Goal: Information Seeking & Learning: Learn about a topic

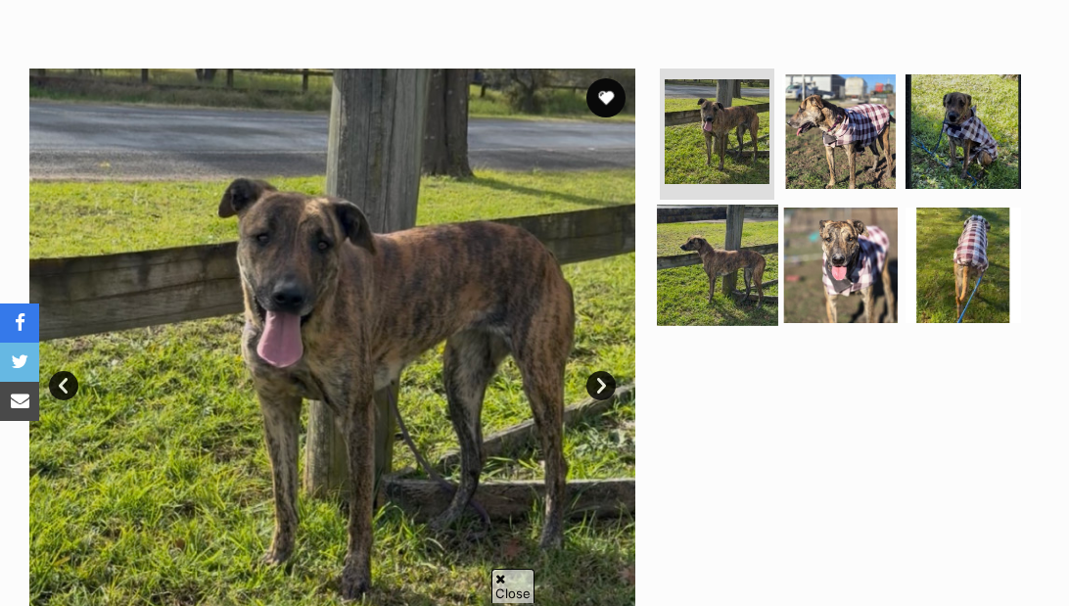
scroll to position [332, 0]
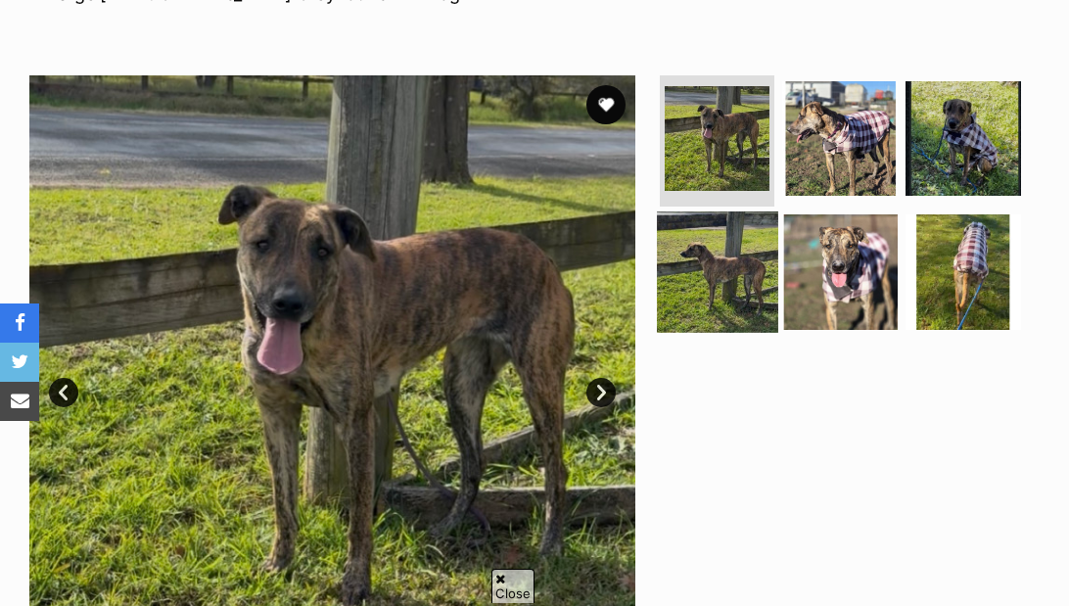
click at [738, 247] on img at bounding box center [717, 272] width 121 height 121
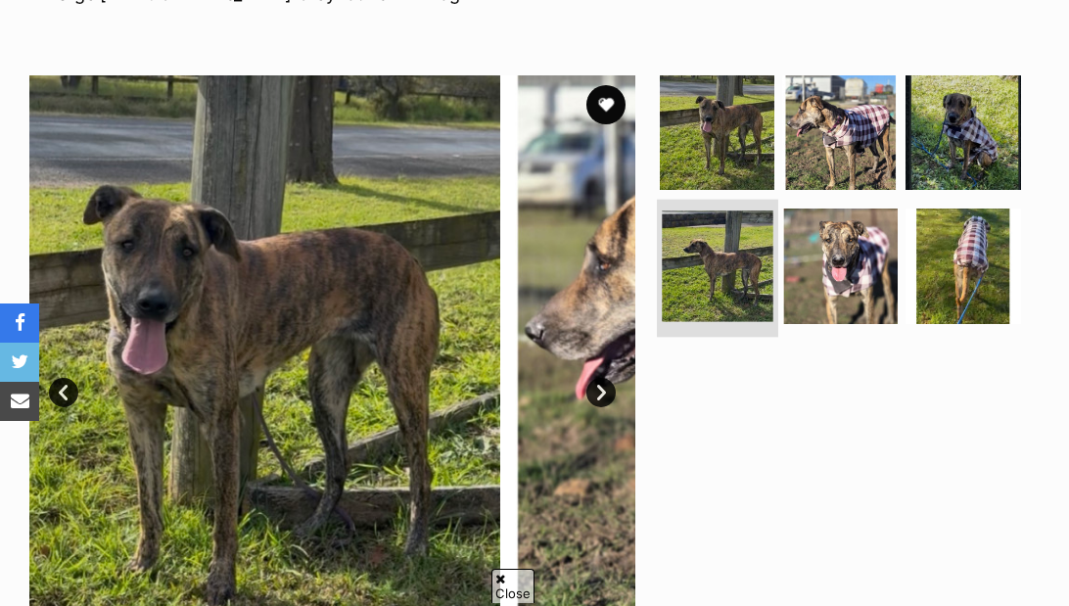
scroll to position [0, 0]
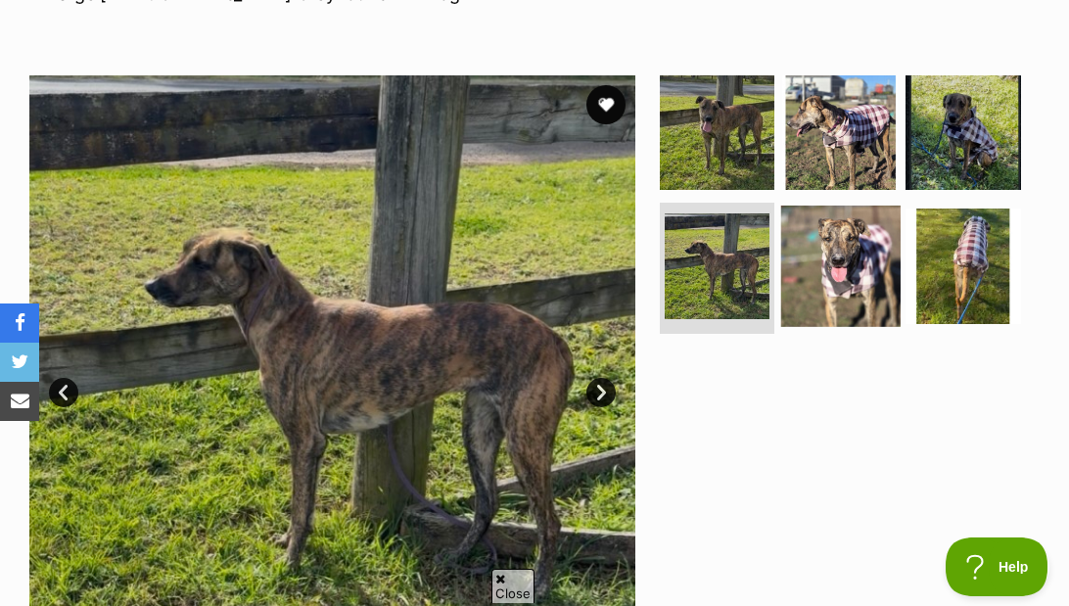
click at [877, 249] on img at bounding box center [841, 266] width 121 height 121
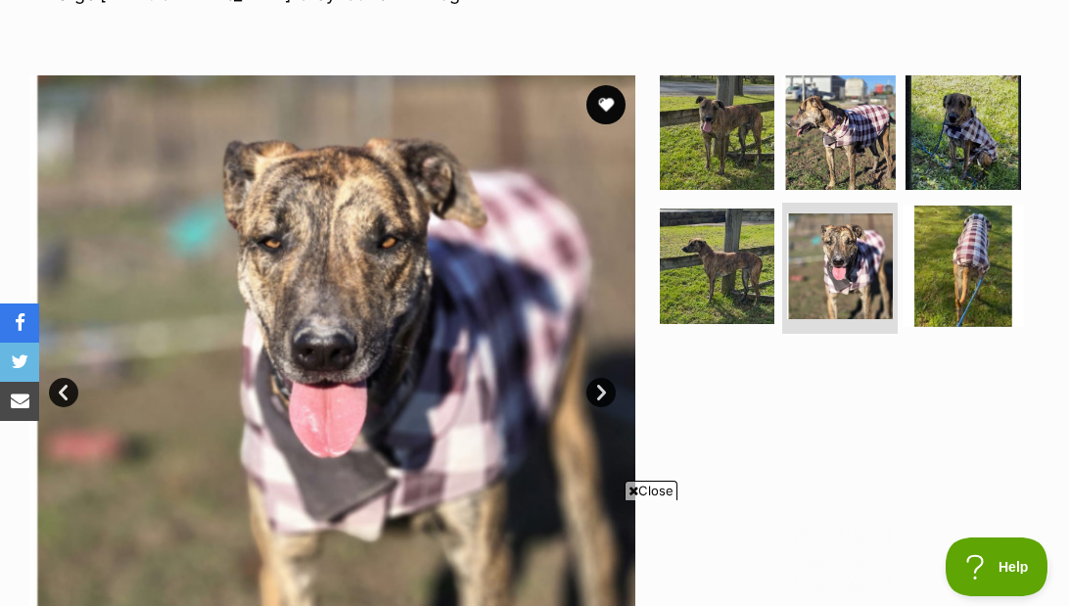
click at [965, 259] on img at bounding box center [963, 266] width 121 height 121
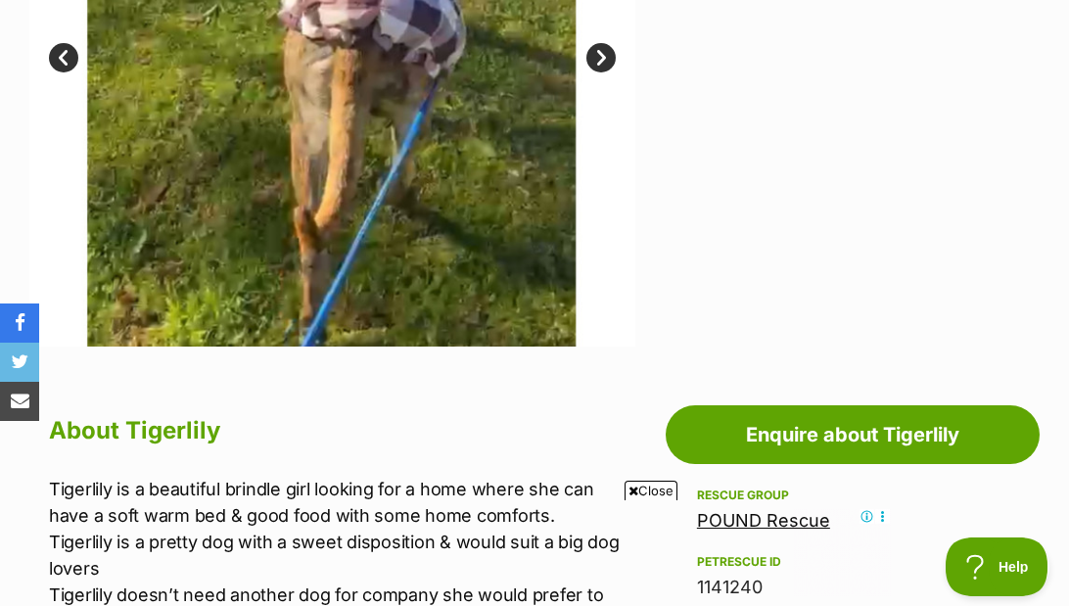
scroll to position [363, 0]
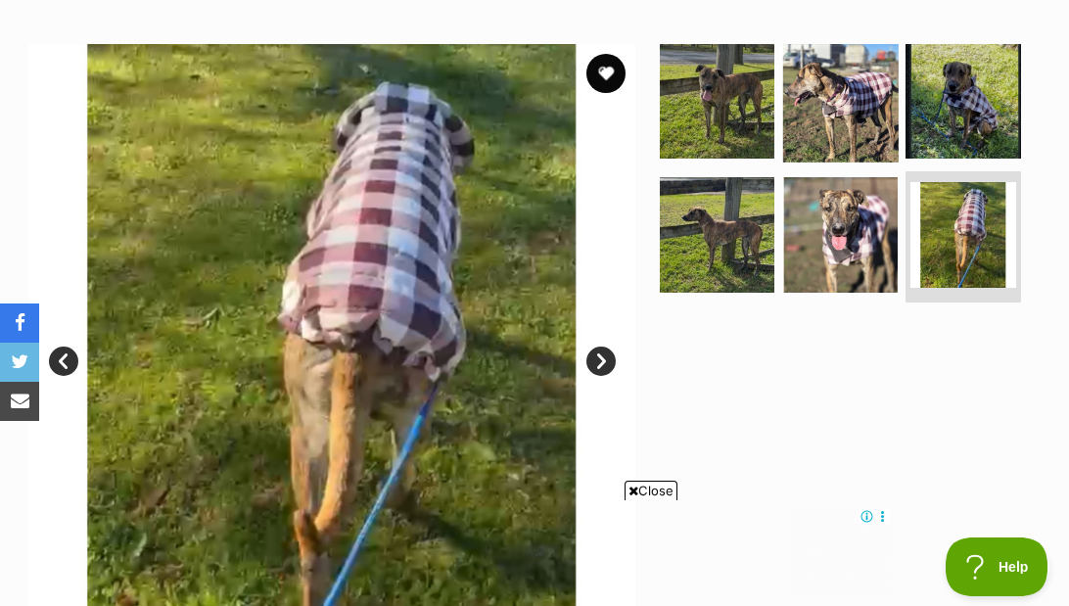
click at [891, 83] on img at bounding box center [841, 101] width 121 height 121
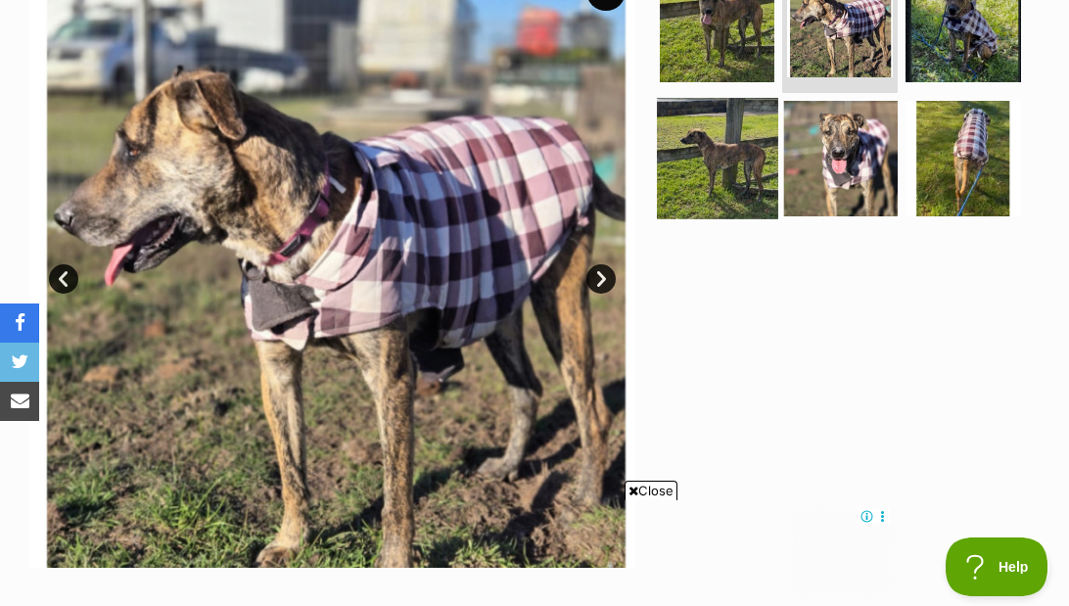
scroll to position [335, 0]
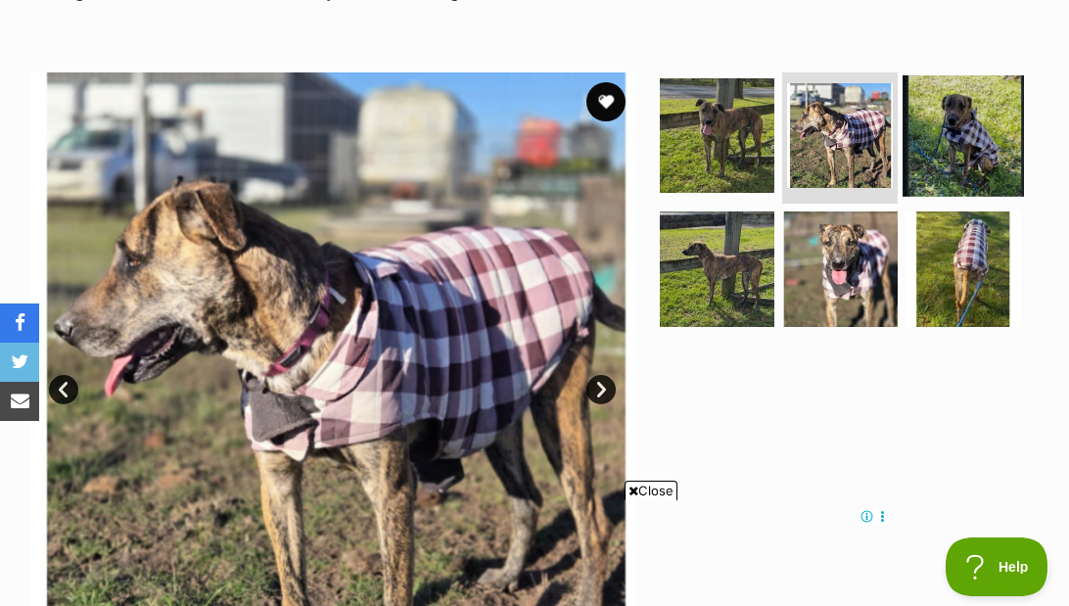
click at [1006, 122] on img at bounding box center [963, 135] width 121 height 121
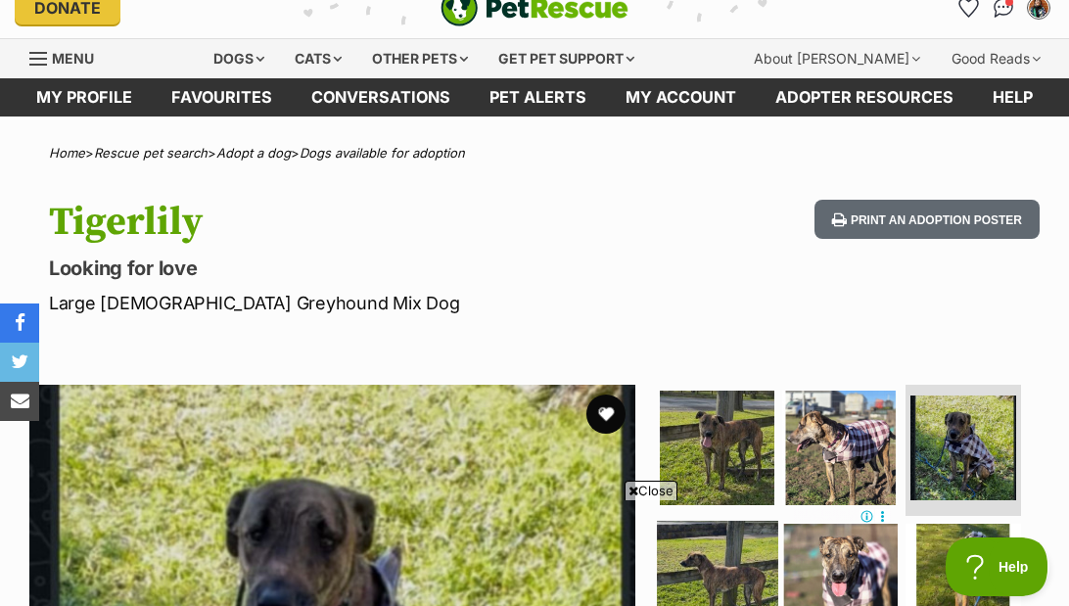
scroll to position [0, 0]
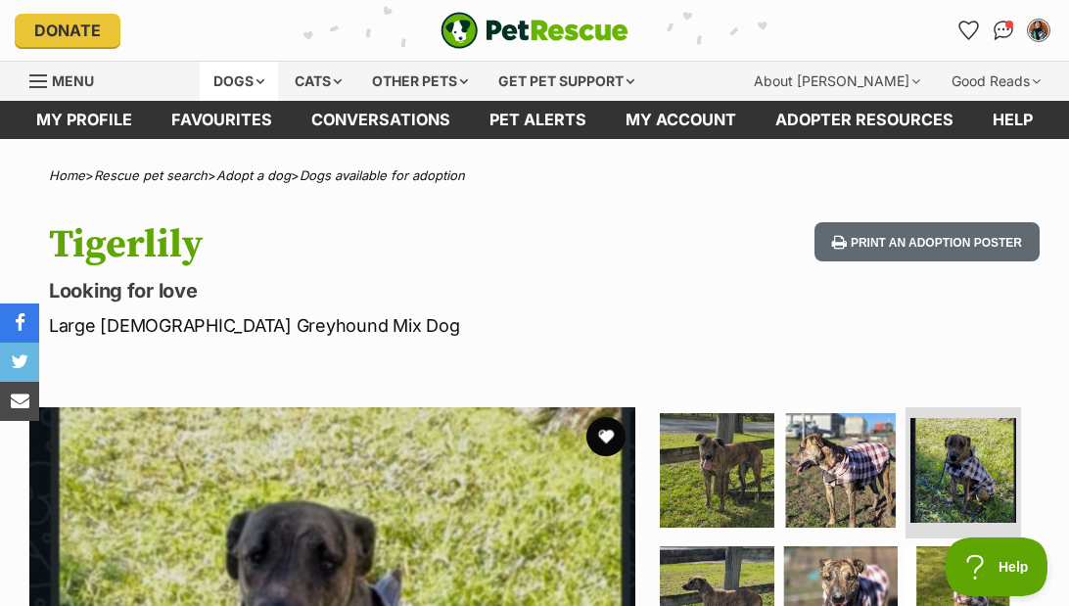
click at [255, 96] on div "Dogs" at bounding box center [239, 81] width 78 height 39
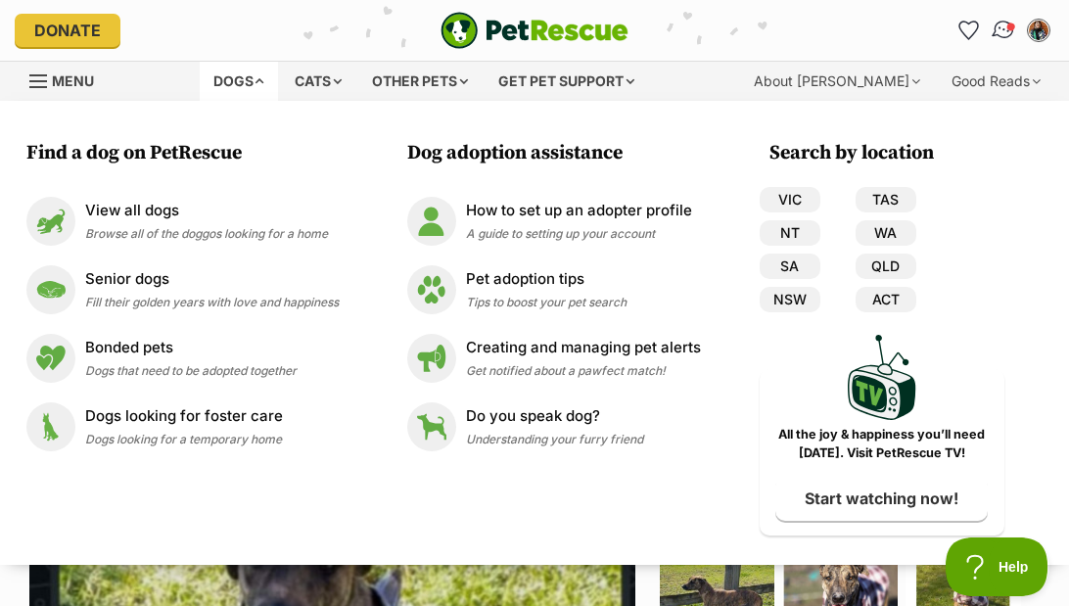
click at [1002, 23] on img "Conversations" at bounding box center [1004, 30] width 26 height 25
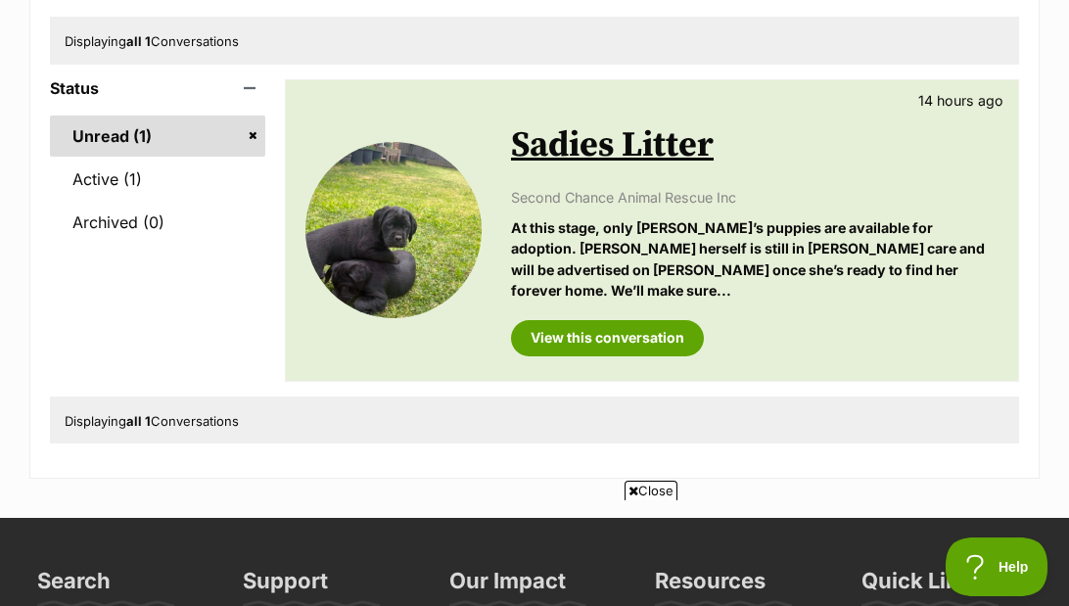
scroll to position [246, 0]
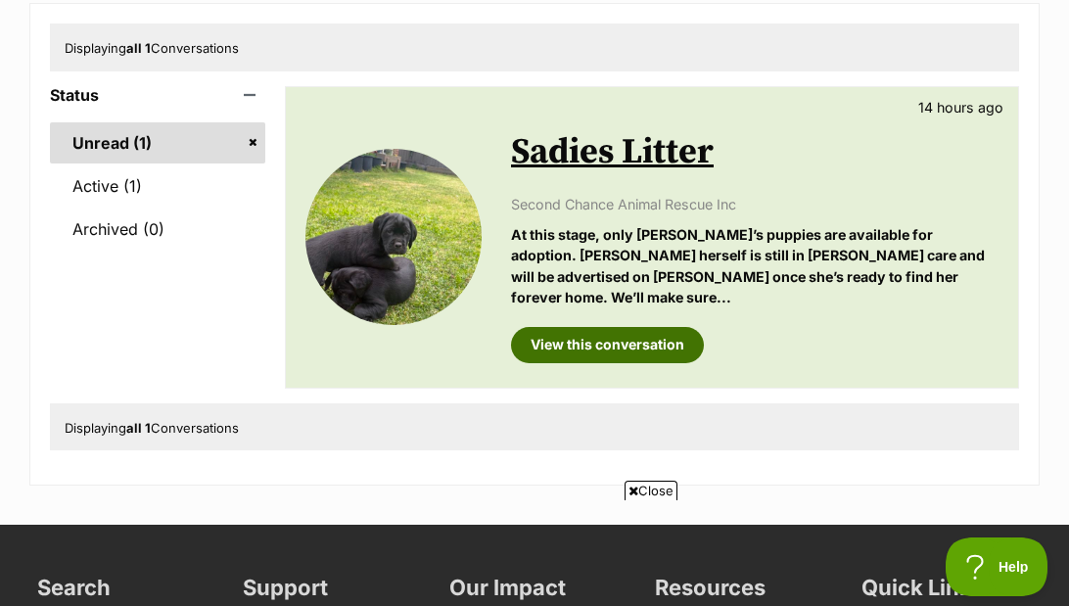
click at [655, 327] on link "View this conversation" at bounding box center [607, 344] width 193 height 35
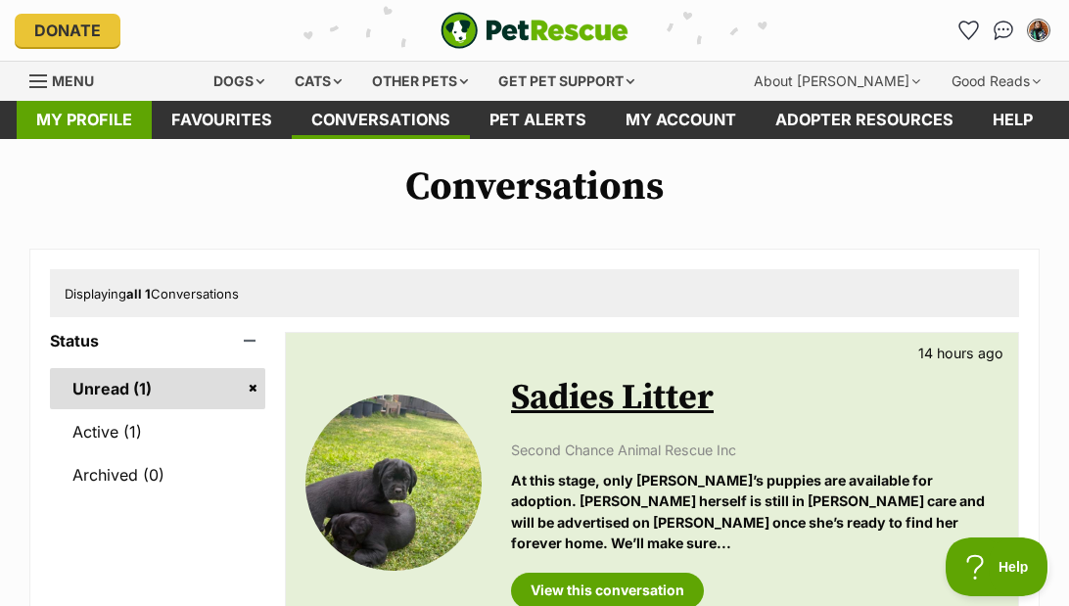
click at [93, 119] on link "My profile" at bounding box center [84, 120] width 135 height 38
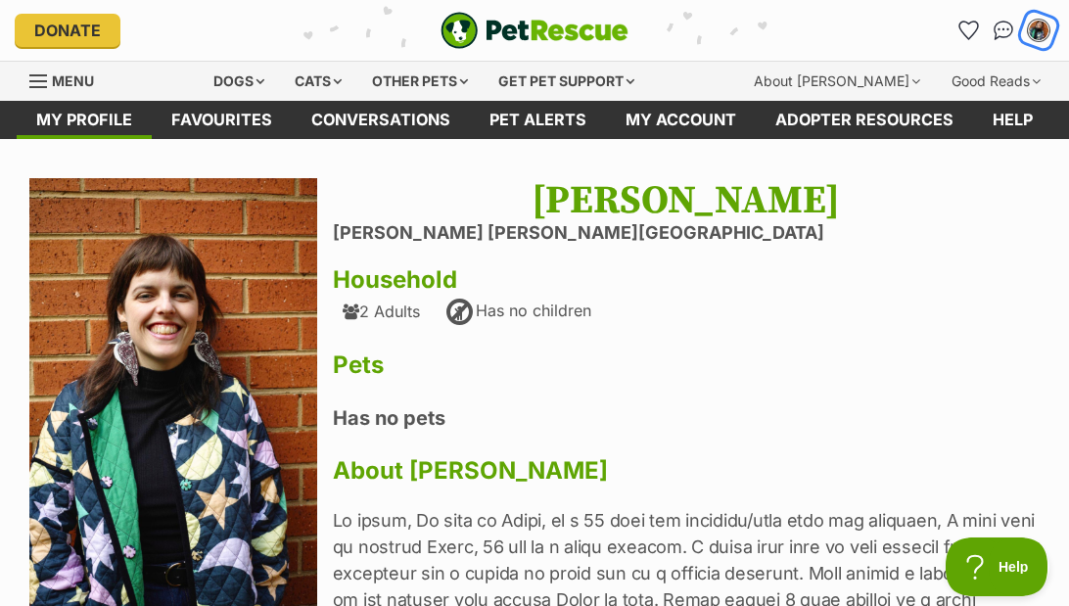
click at [1033, 19] on button "My account" at bounding box center [1039, 30] width 40 height 40
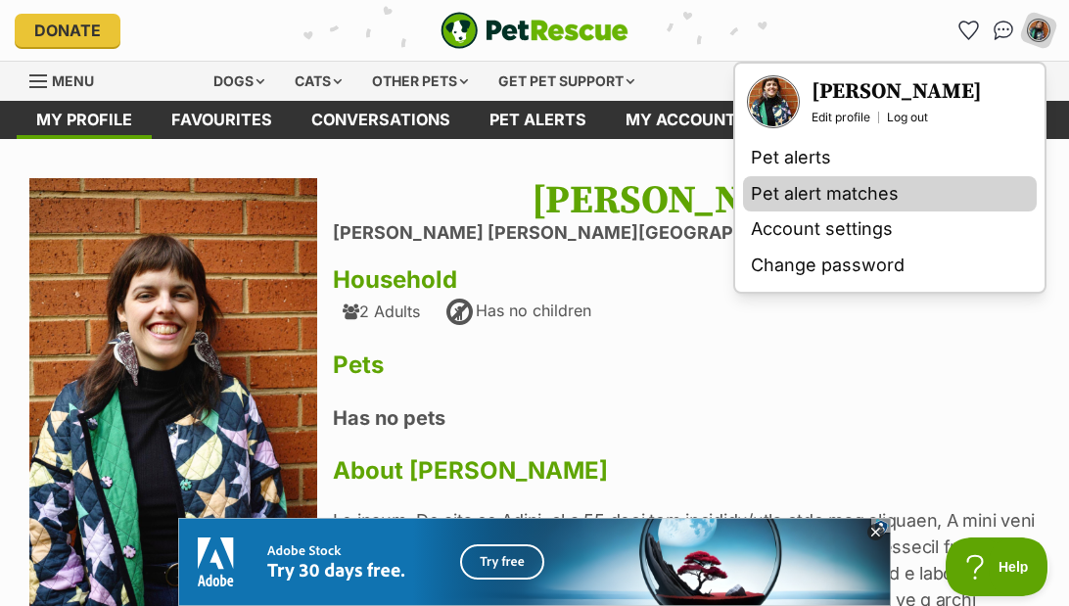
click at [858, 184] on link "Pet alert matches" at bounding box center [890, 194] width 294 height 36
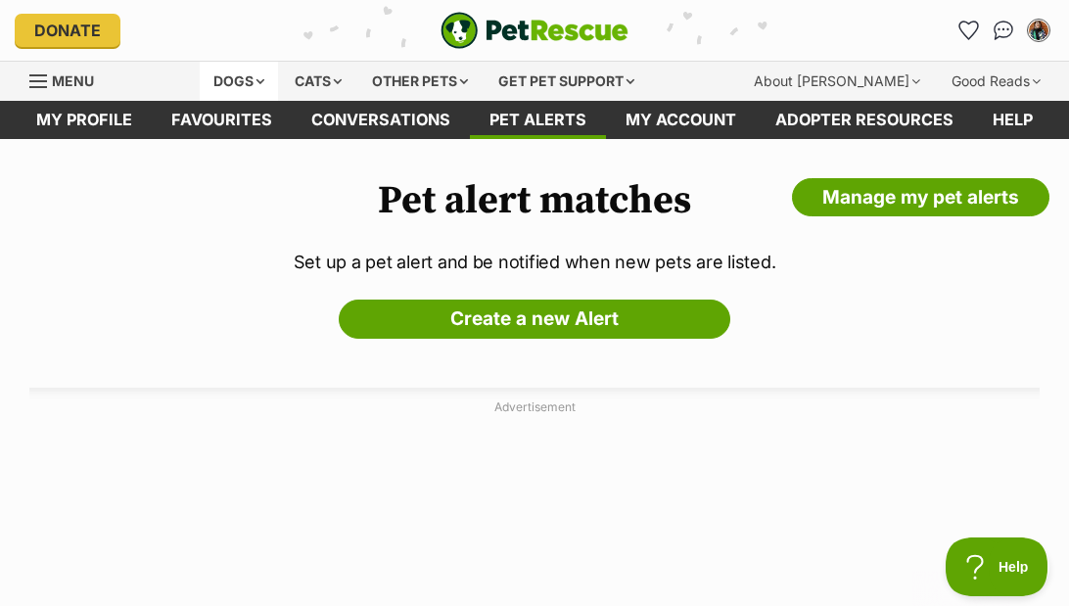
click at [241, 84] on div "Dogs" at bounding box center [239, 81] width 78 height 39
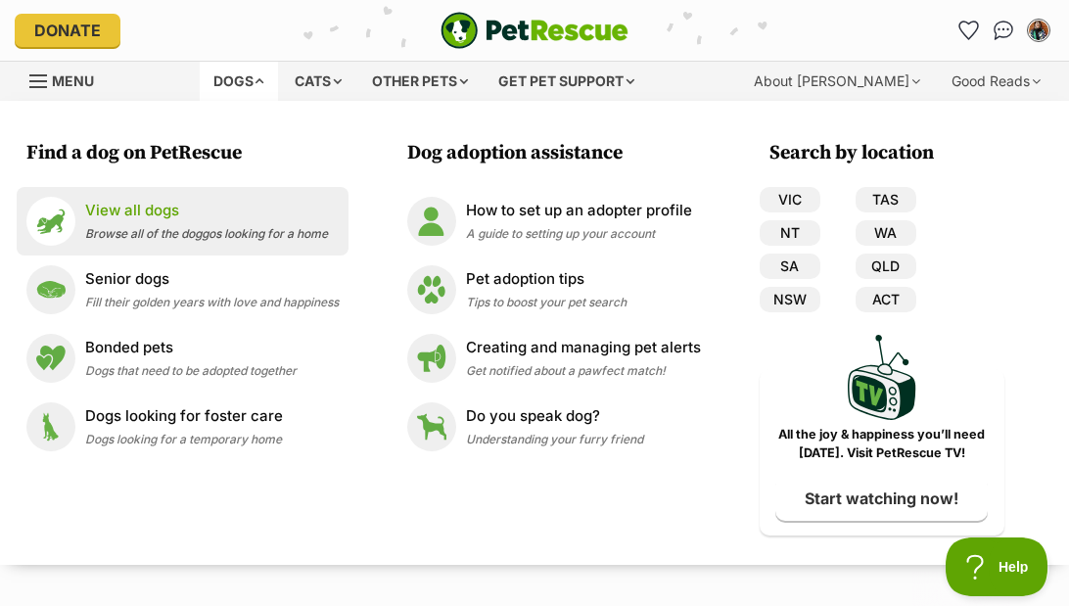
click at [178, 214] on p "View all dogs" at bounding box center [206, 211] width 243 height 23
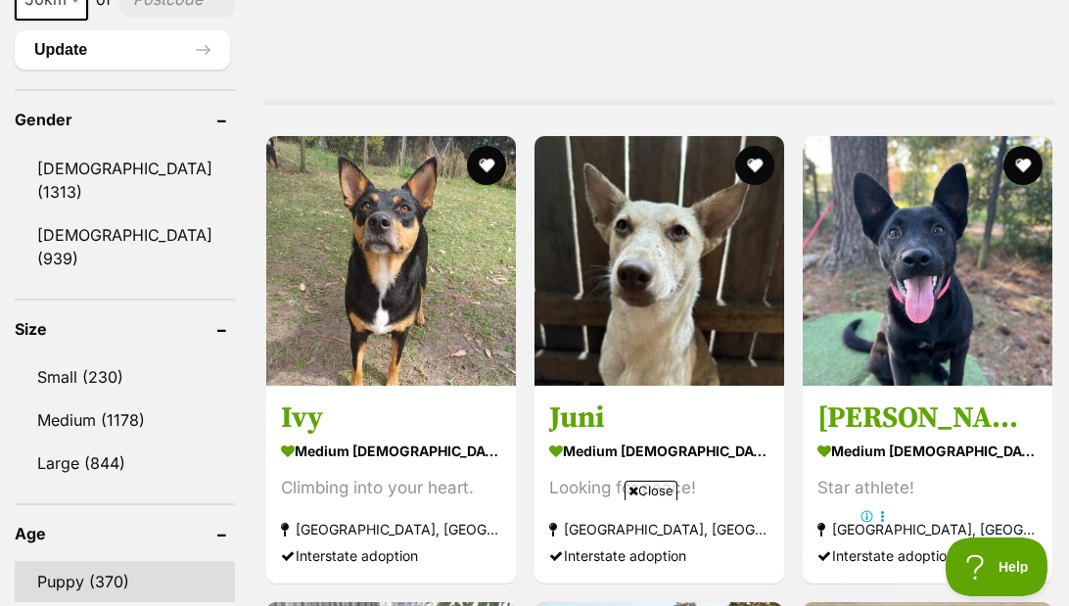
scroll to position [1659, 0]
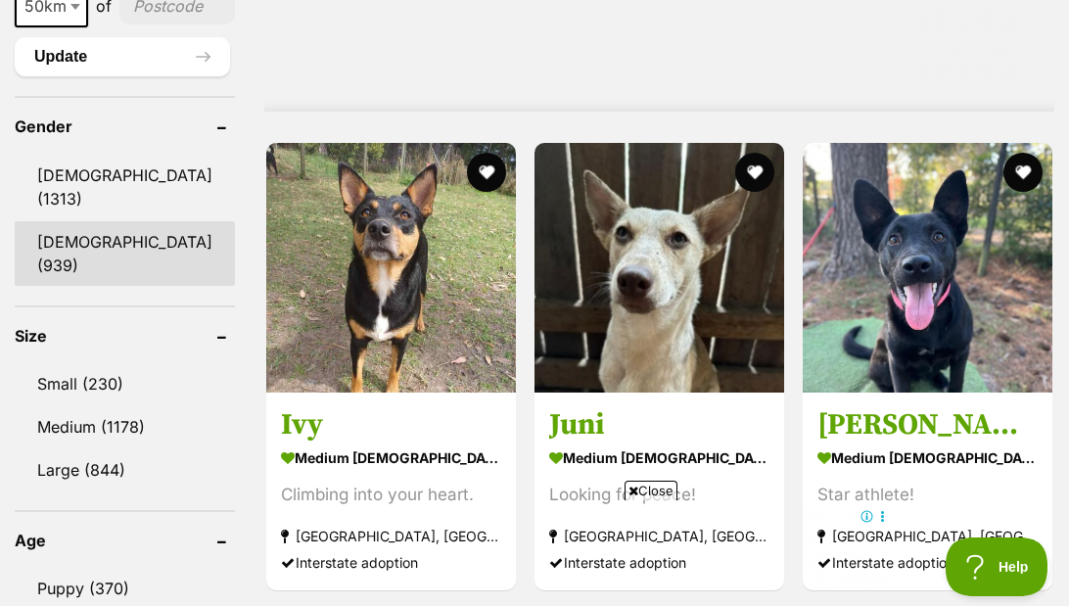
click at [146, 230] on link "Female (939)" at bounding box center [125, 253] width 220 height 65
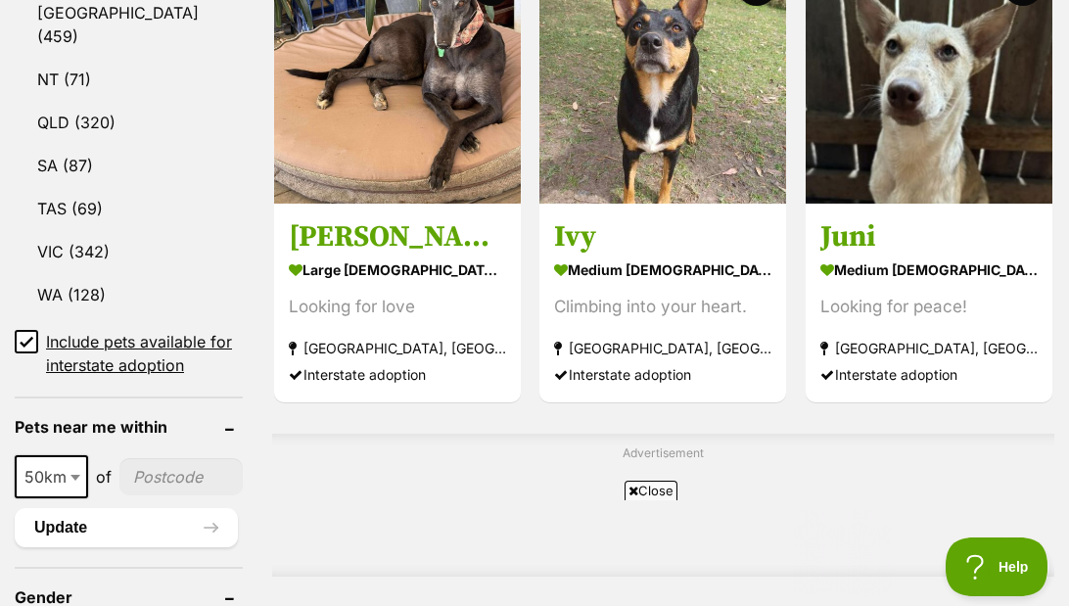
scroll to position [1243, 0]
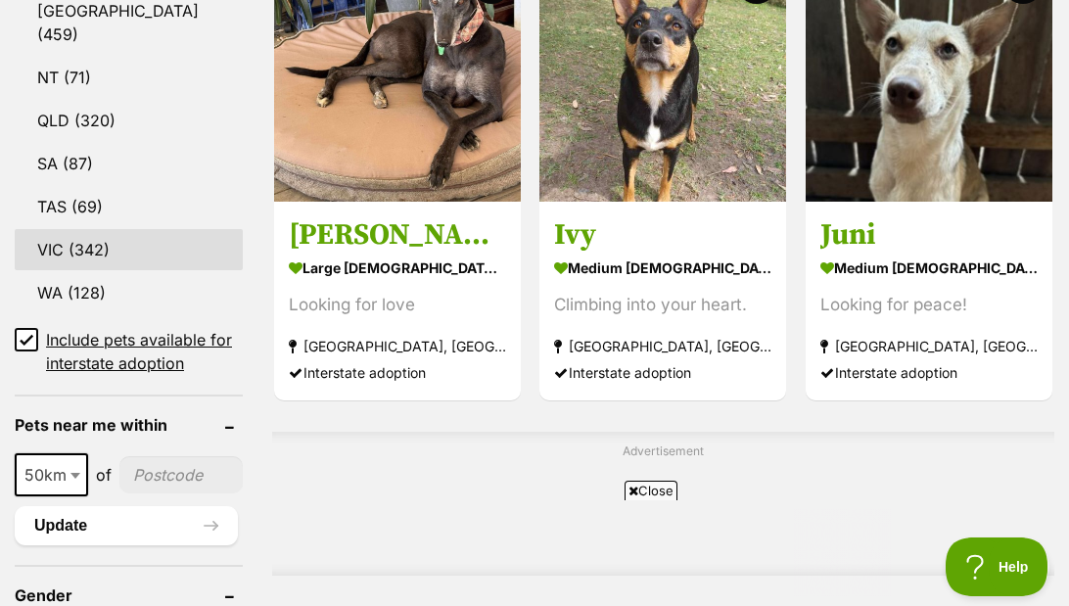
click at [106, 229] on link "VIC (342)" at bounding box center [129, 249] width 228 height 41
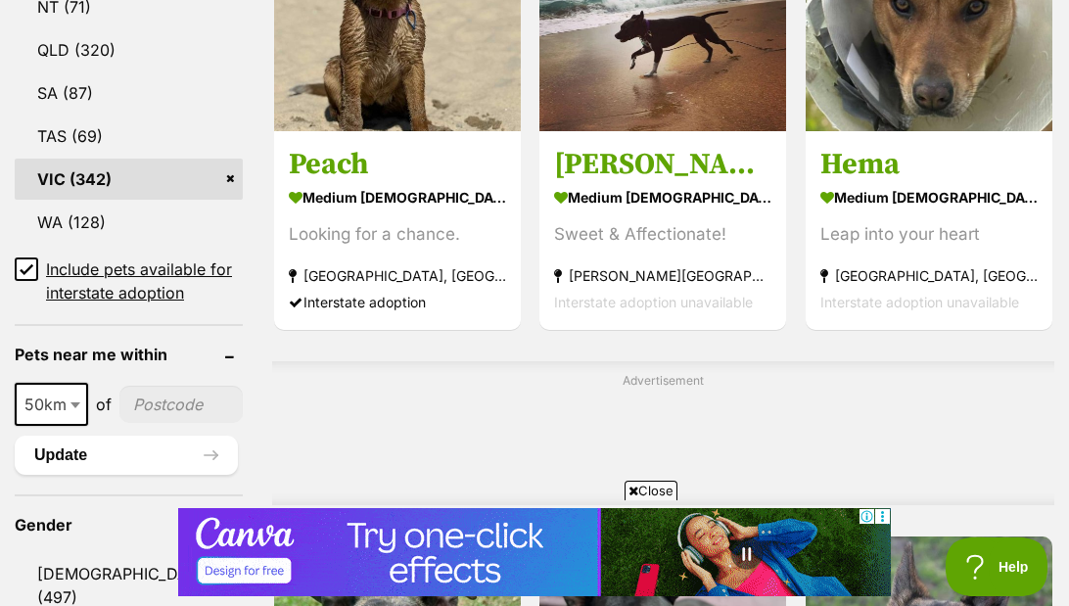
click at [89, 258] on span "Include pets available for interstate adoption" at bounding box center [144, 281] width 197 height 47
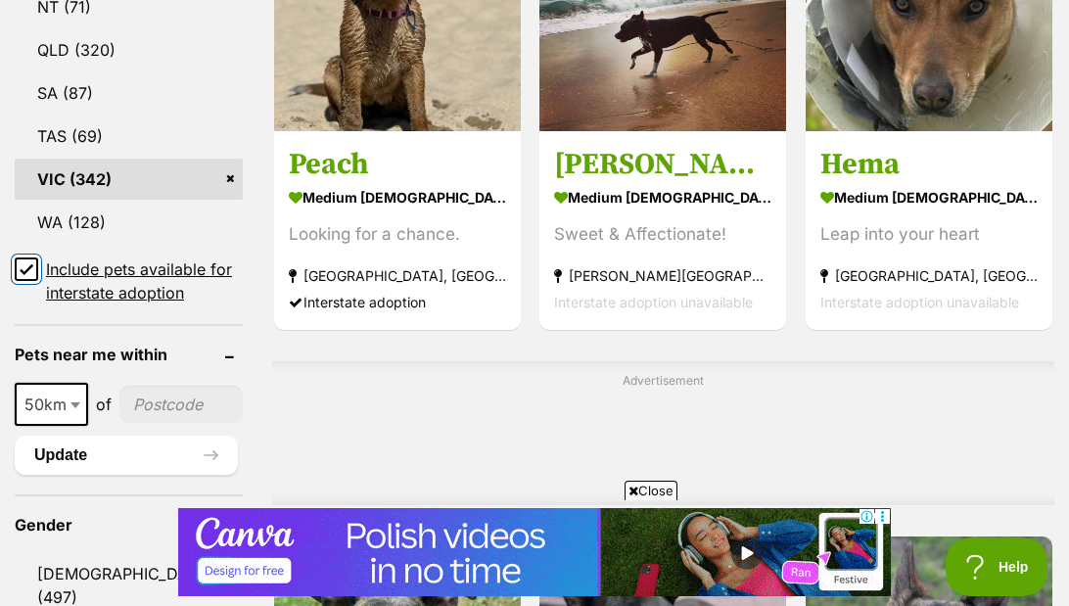
click at [34, 258] on input "Include pets available for interstate adoption" at bounding box center [27, 270] width 24 height 24
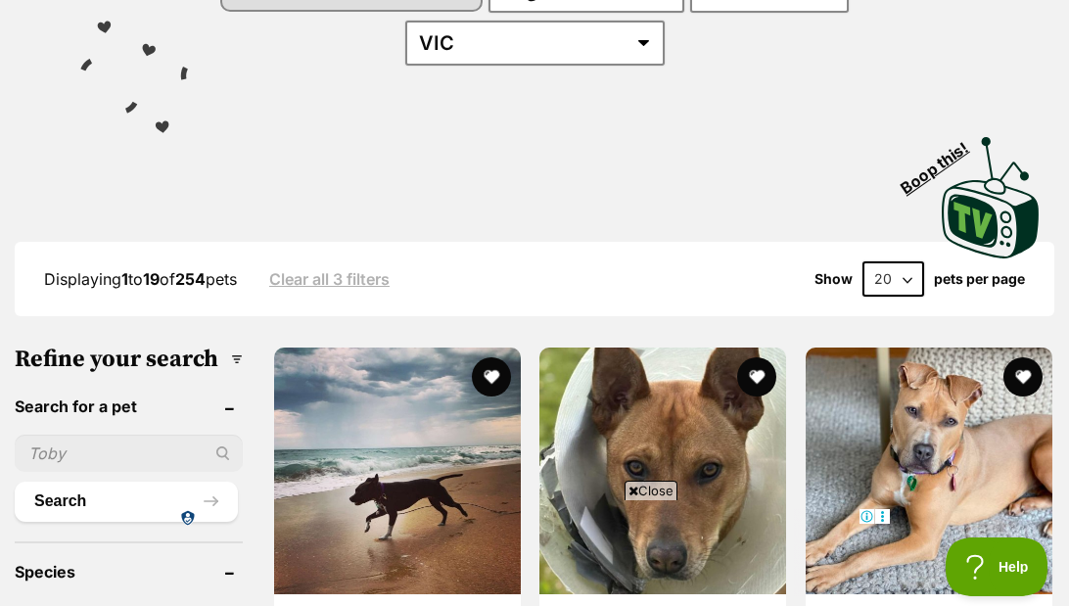
scroll to position [461, 0]
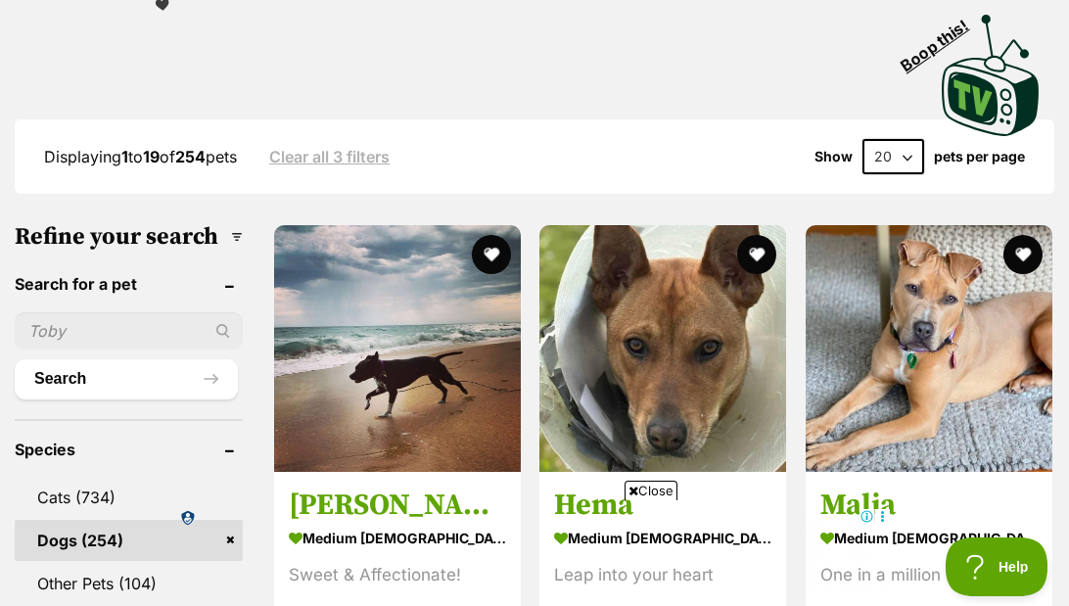
click at [101, 294] on ul "Search" at bounding box center [129, 347] width 228 height 106
click at [101, 312] on input "text" at bounding box center [129, 330] width 228 height 37
type input "honey"
click at [15, 359] on button "Search" at bounding box center [126, 378] width 223 height 39
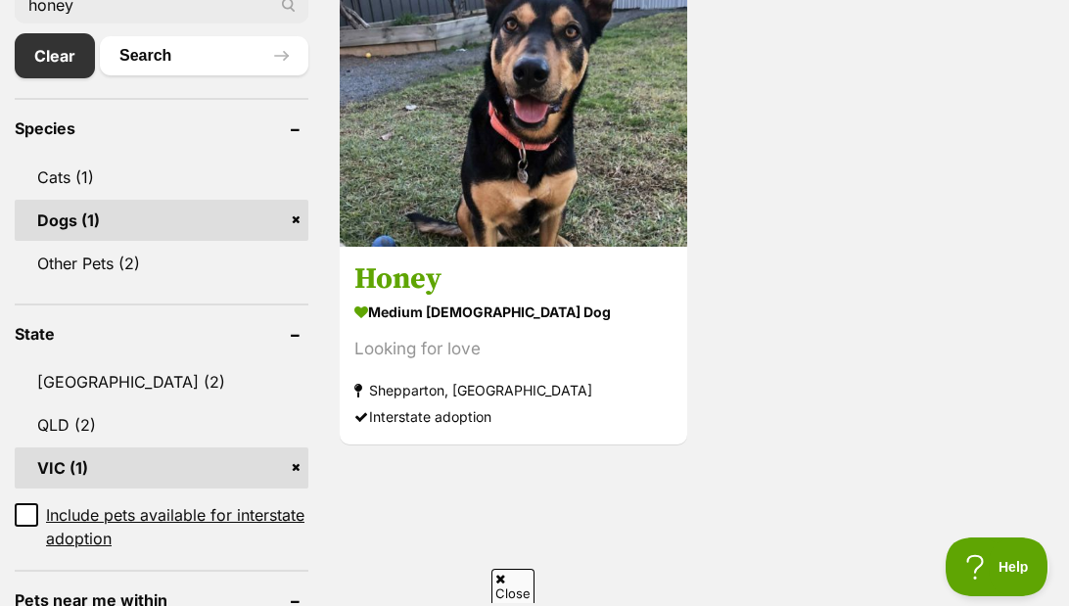
scroll to position [777, 0]
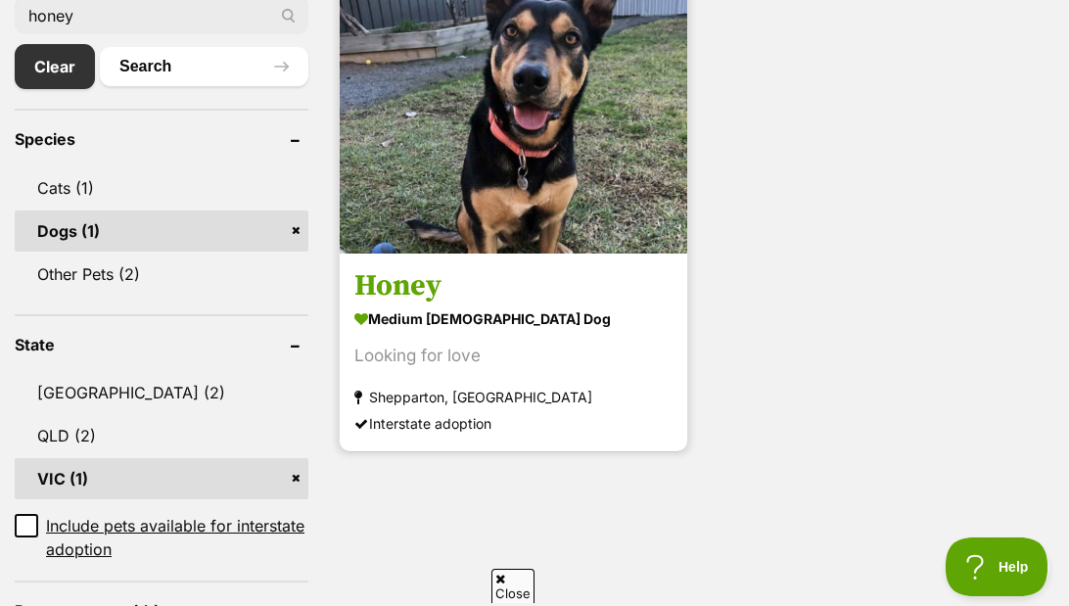
click at [477, 112] on img at bounding box center [514, 80] width 348 height 348
